Goal: Transaction & Acquisition: Purchase product/service

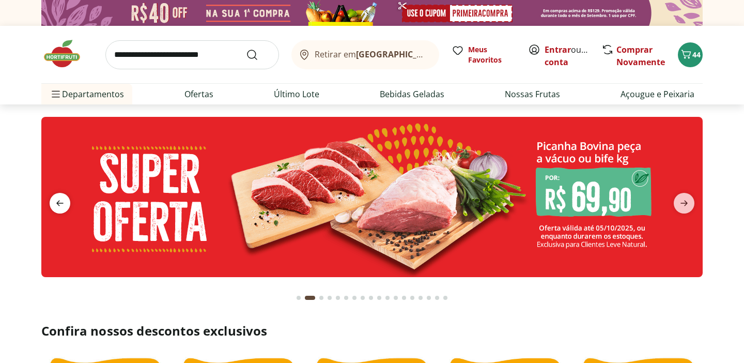
click at [56, 202] on icon "previous" at bounding box center [59, 203] width 7 height 6
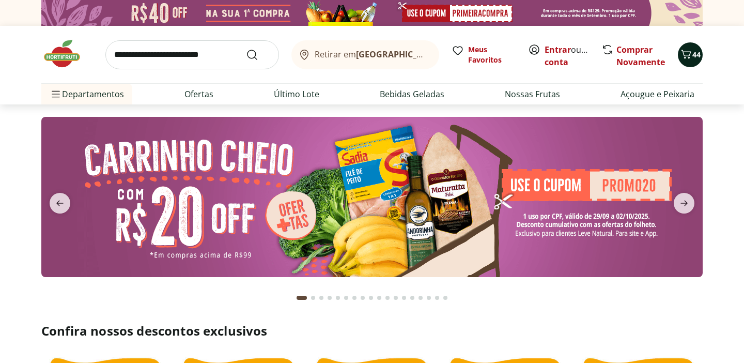
click at [692, 60] on div "44" at bounding box center [690, 54] width 8 height 17
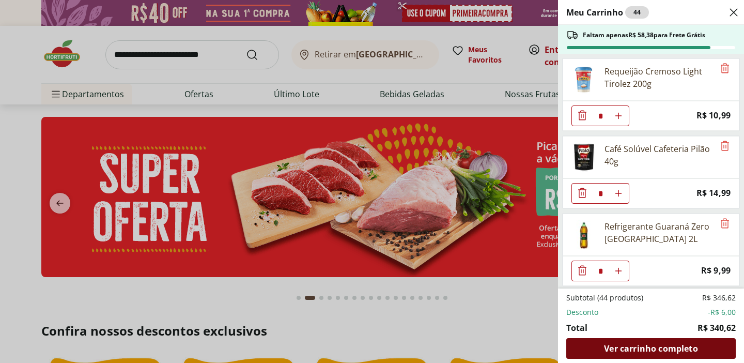
click at [636, 348] on span "Ver carrinho completo" at bounding box center [651, 348] width 94 height 8
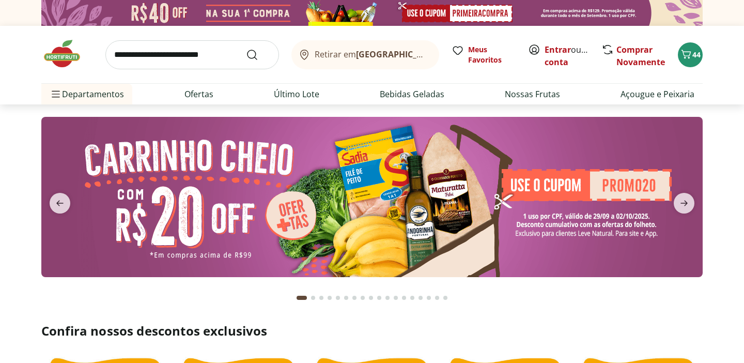
click at [556, 48] on link "Entrar" at bounding box center [557, 49] width 26 height 11
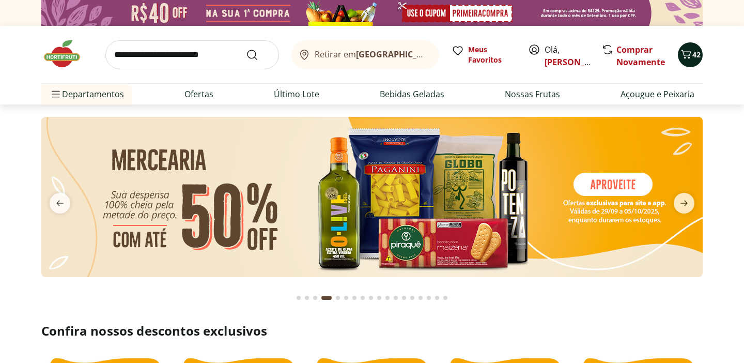
click at [682, 51] on icon "Carrinho" at bounding box center [686, 54] width 12 height 12
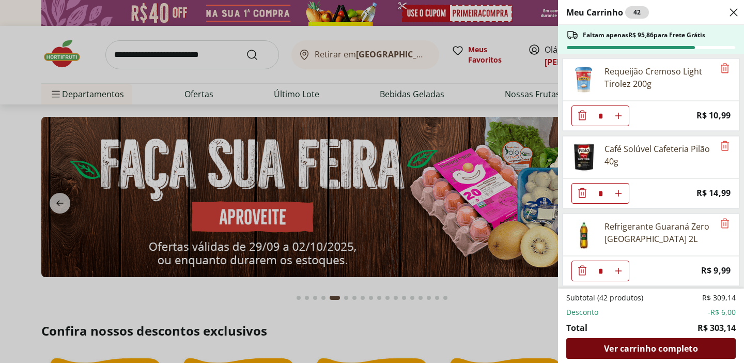
click at [624, 349] on span "Ver carrinho completo" at bounding box center [651, 348] width 94 height 8
